Goal: Task Accomplishment & Management: Use online tool/utility

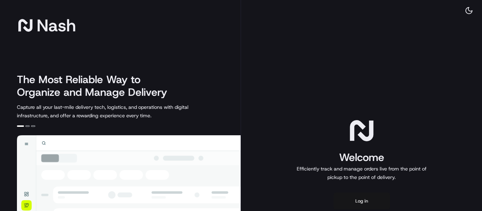
click at [360, 202] on button "Log in" at bounding box center [361, 201] width 56 height 17
